Goal: Find specific page/section: Find specific page/section

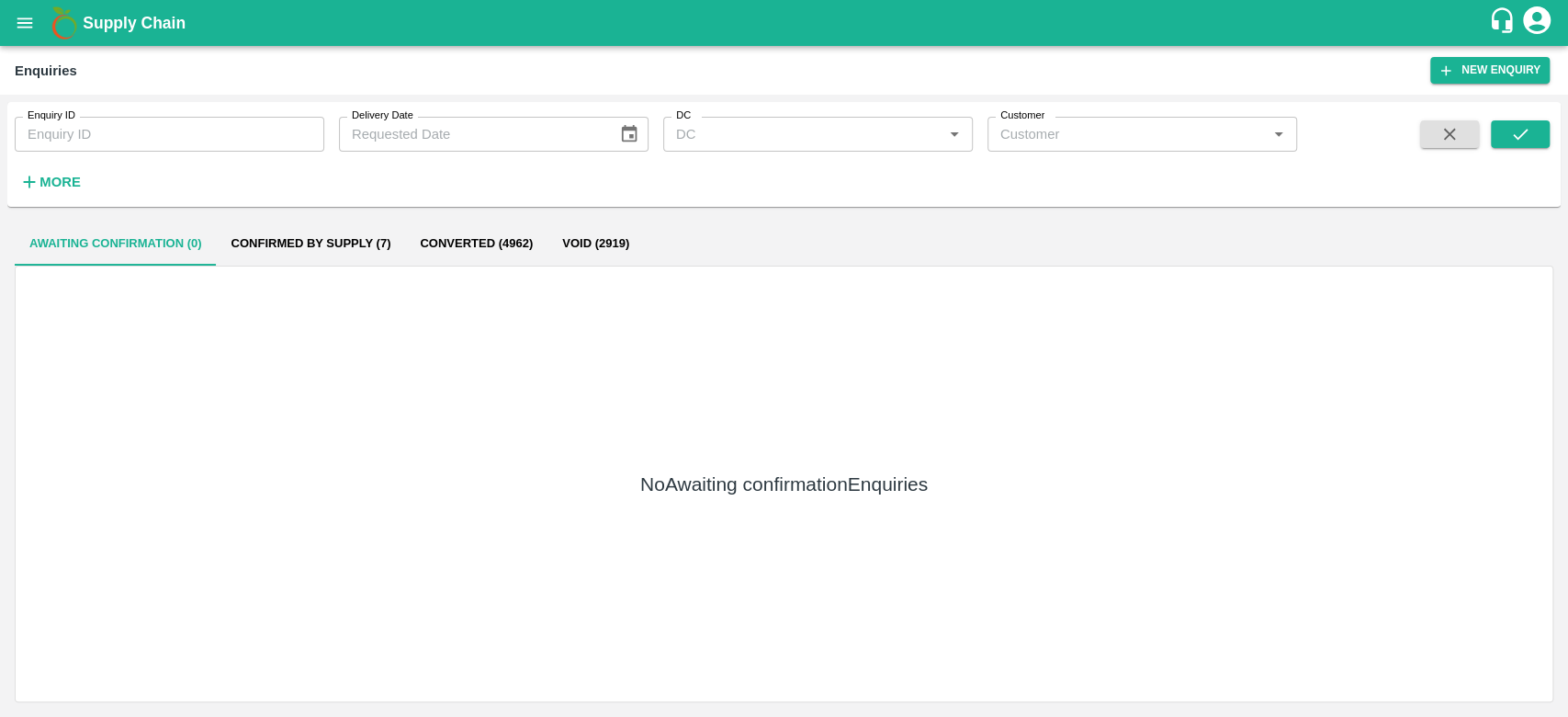
click at [24, 23] on icon "open drawer" at bounding box center [25, 22] width 16 height 10
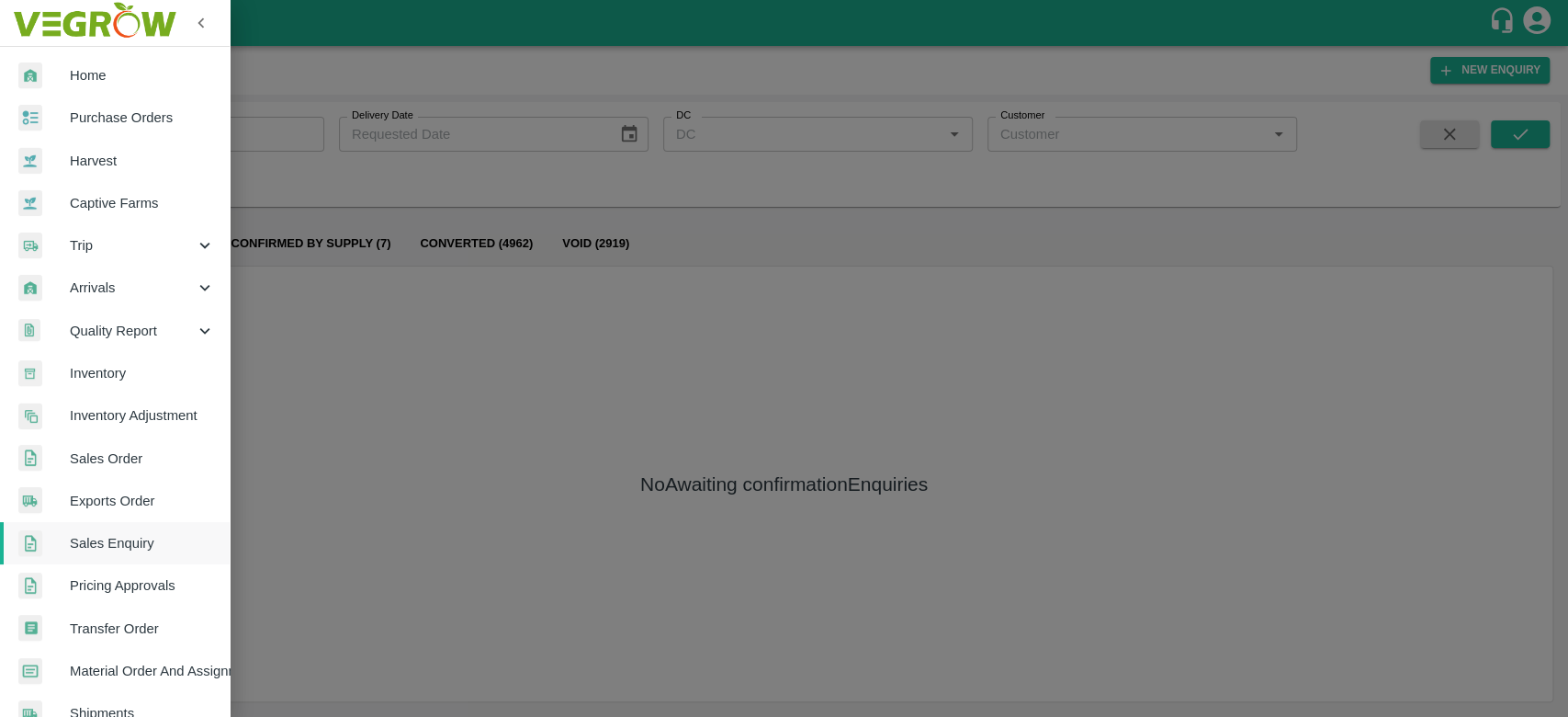
click at [97, 72] on span "Home" at bounding box center [142, 76] width 145 height 21
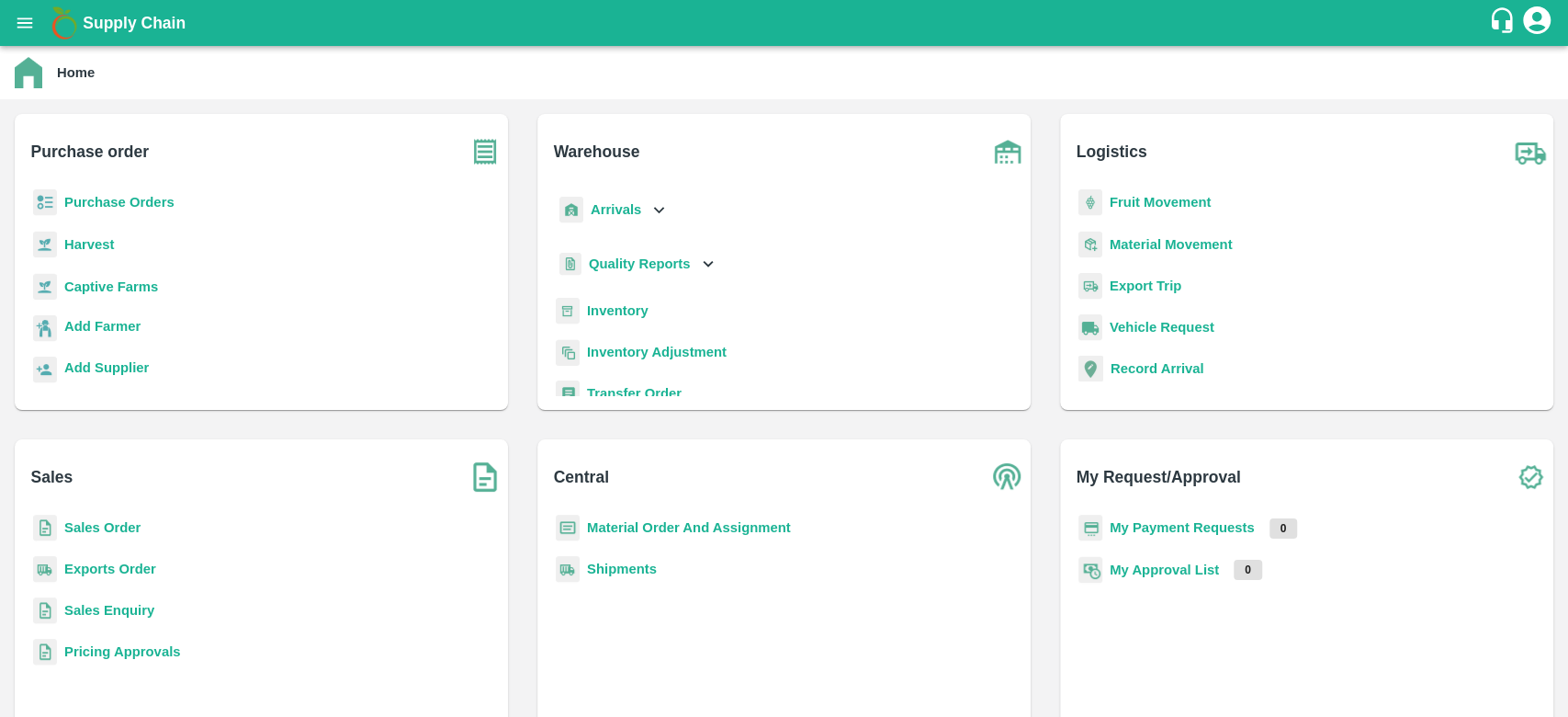
click at [618, 315] on b "Inventory" at bounding box center [618, 310] width 62 height 15
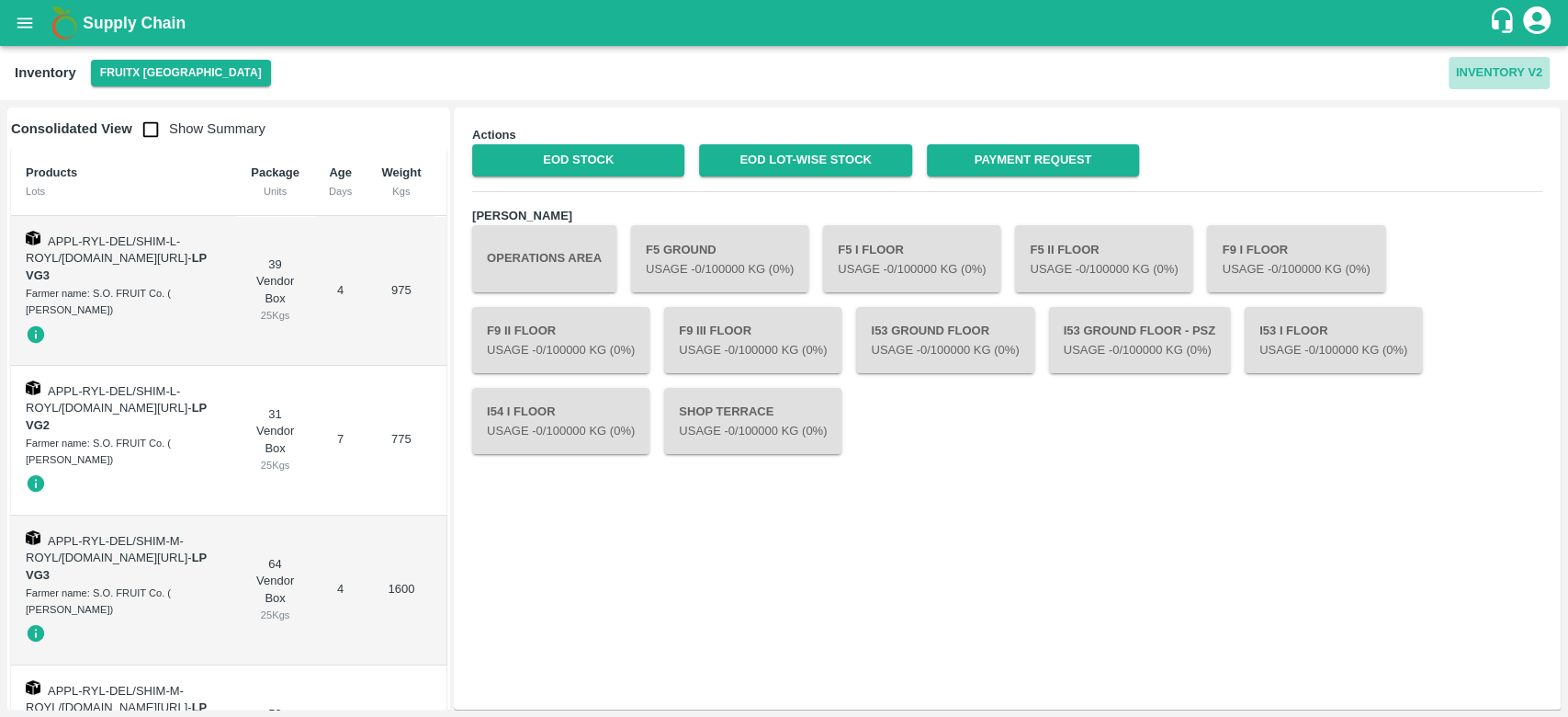
click at [1512, 69] on button "Inventory V2" at bounding box center [1499, 73] width 101 height 32
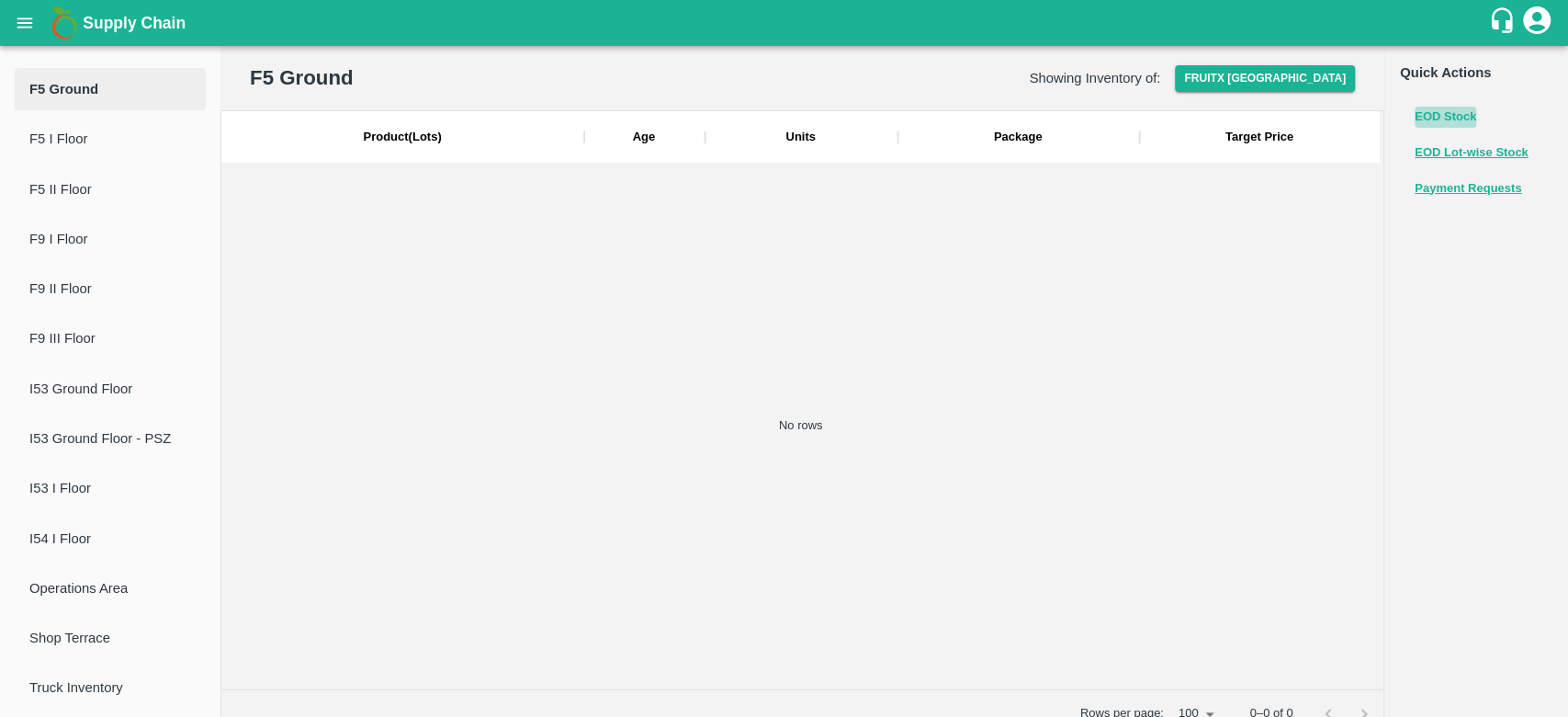
click at [1450, 119] on button "EOD Stock" at bounding box center [1446, 117] width 62 height 22
